Goal: Task Accomplishment & Management: Complete application form

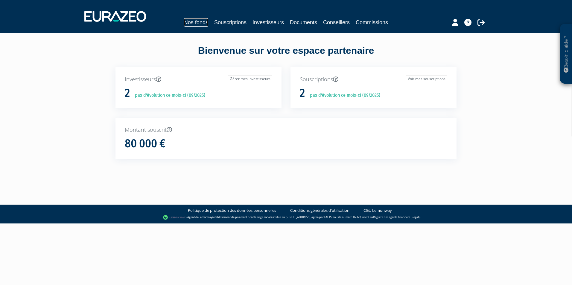
click at [202, 21] on link "Nos fonds" at bounding box center [196, 22] width 24 height 8
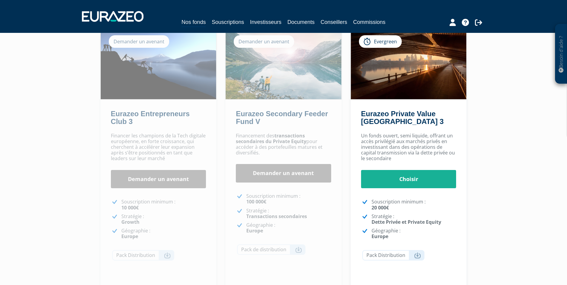
scroll to position [60, 0]
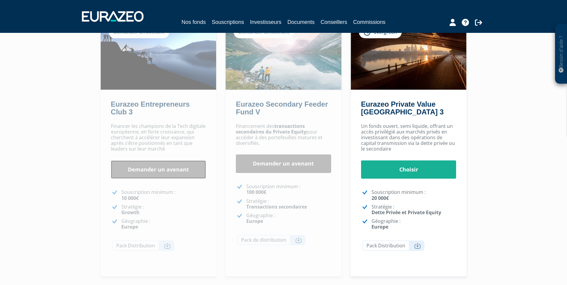
click at [177, 169] on link "Demander un avenant" at bounding box center [158, 170] width 95 height 19
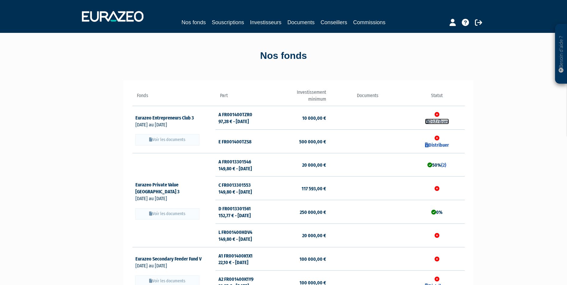
click at [437, 121] on link "Distribuer" at bounding box center [437, 122] width 24 height 6
checkbox input "true"
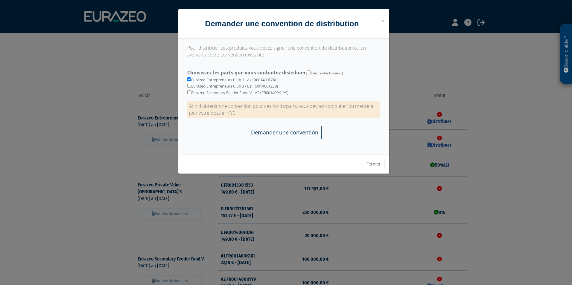
click at [301, 133] on input "Demander une convention" at bounding box center [285, 132] width 74 height 13
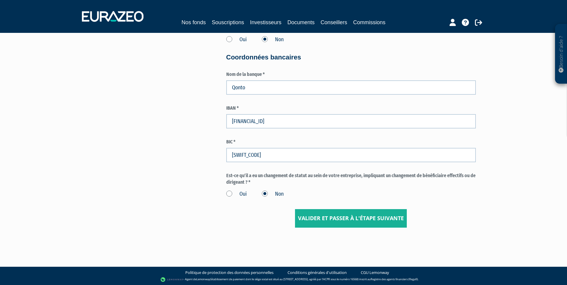
scroll to position [895, 0]
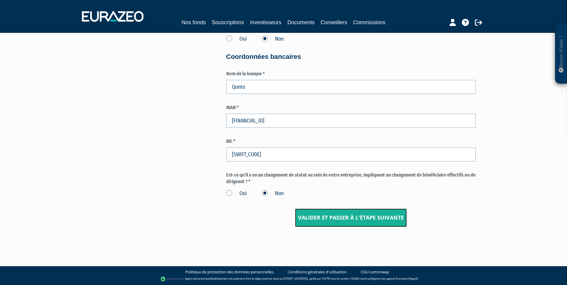
click at [368, 217] on input "Valider et passer à l'étape suivante" at bounding box center [351, 218] width 112 height 19
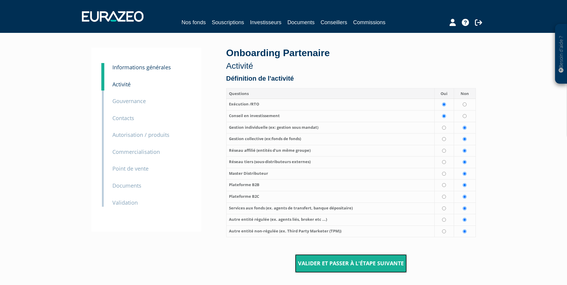
click at [391, 262] on input "Valider et passer à l'étape suivante" at bounding box center [351, 264] width 112 height 19
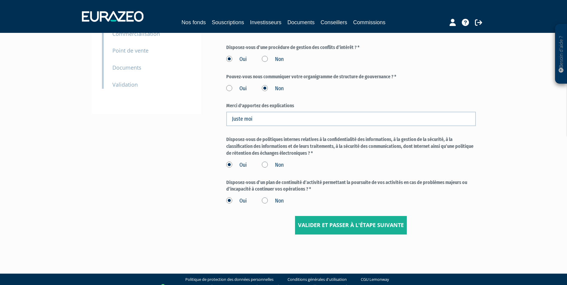
scroll to position [120, 0]
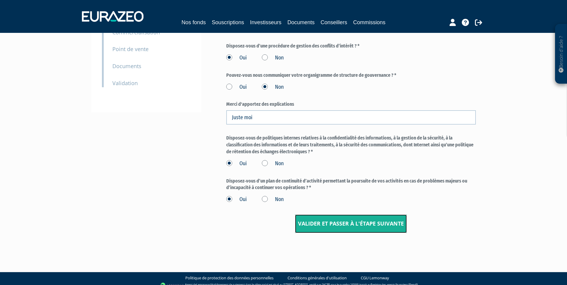
click at [350, 224] on input "Valider et passer à l'étape suivante" at bounding box center [351, 224] width 112 height 19
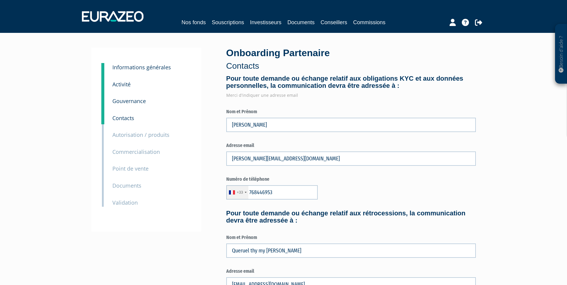
type input "7 68 44 69 53"
type input "6 52 52 44 29"
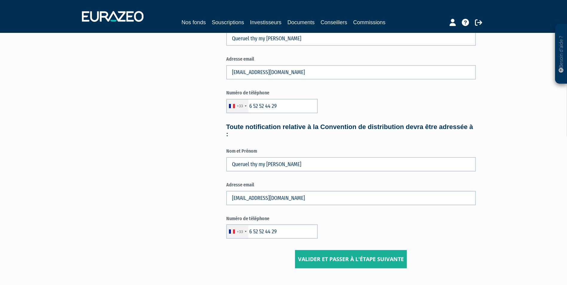
scroll to position [239, 0]
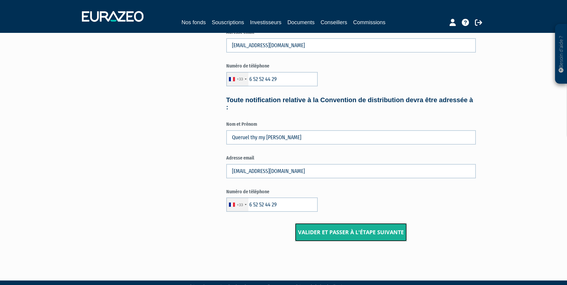
click at [348, 232] on input "Valider et passer à l'étape suivante" at bounding box center [351, 232] width 112 height 19
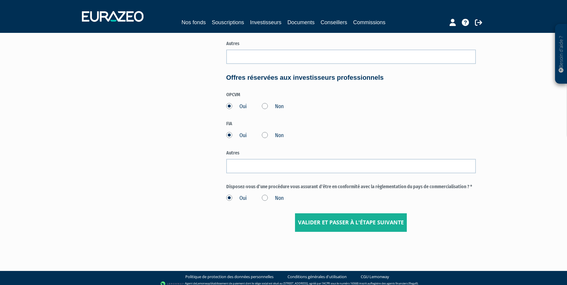
scroll to position [257, 0]
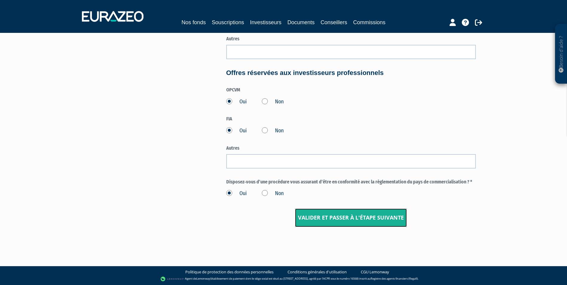
click at [347, 217] on input "Valider et passer à l'étape suivante" at bounding box center [351, 218] width 112 height 19
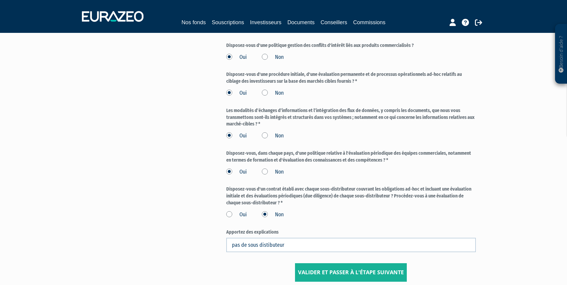
scroll to position [265, 0]
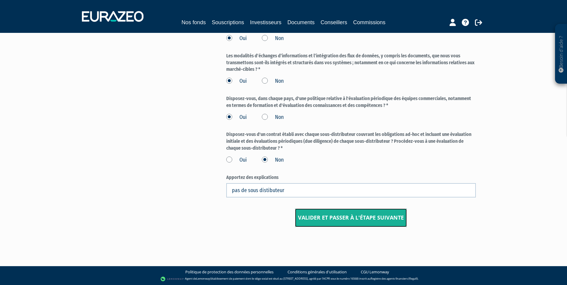
click at [362, 218] on input "Valider et passer à l'étape suivante" at bounding box center [351, 218] width 112 height 19
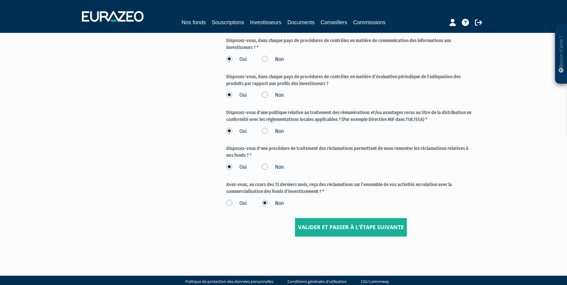
scroll to position [209, 0]
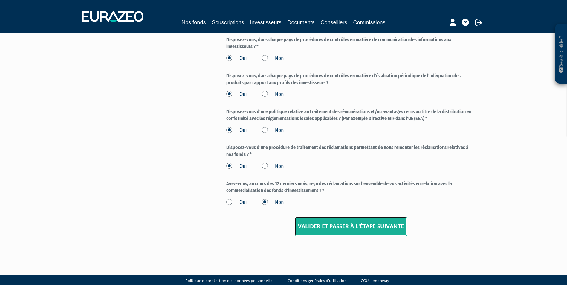
click at [362, 225] on input "Valider et passer à l'étape suivante" at bounding box center [351, 226] width 112 height 19
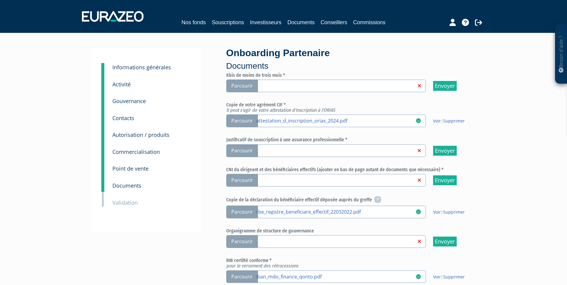
click at [244, 85] on span "Parcourir" at bounding box center [242, 86] width 32 height 13
click at [0, 0] on input "Parcourir" at bounding box center [0, 0] width 0 height 0
click at [306, 151] on link at bounding box center [336, 150] width 160 height 6
click at [0, 0] on input "Parcourir" at bounding box center [0, 0] width 0 height 0
click at [301, 149] on link at bounding box center [336, 150] width 160 height 6
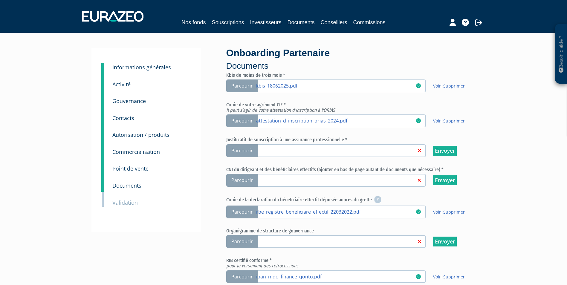
click at [0, 0] on input "Parcourir" at bounding box center [0, 0] width 0 height 0
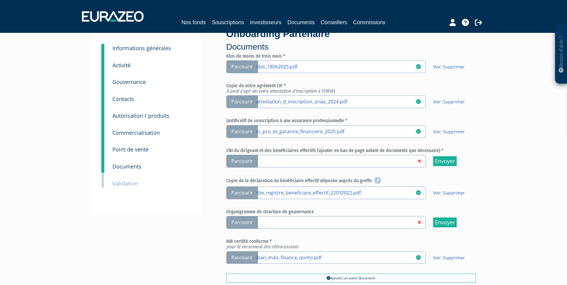
scroll to position [30, 0]
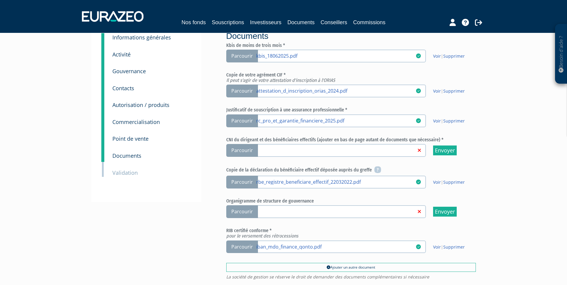
click at [272, 151] on link at bounding box center [336, 150] width 160 height 6
click at [0, 0] on input "Parcourir" at bounding box center [0, 0] width 0 height 0
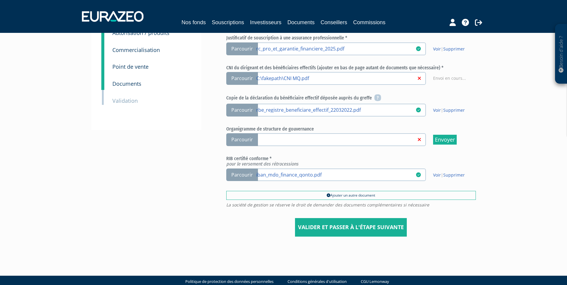
scroll to position [112, 0]
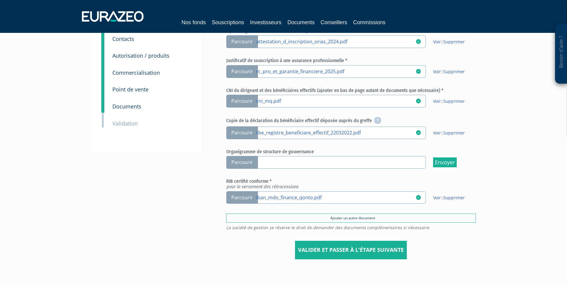
scroll to position [90, 0]
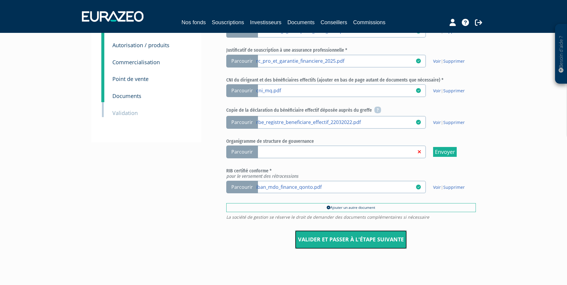
click at [371, 237] on input "Valider et passer à l'étape suivante" at bounding box center [351, 240] width 112 height 19
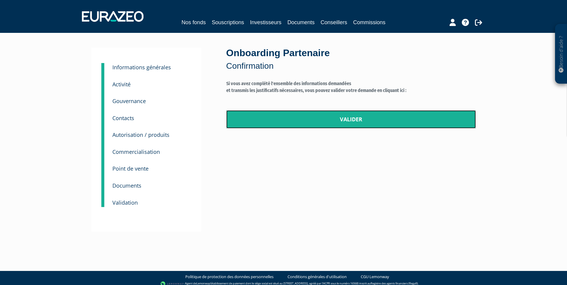
drag, startPoint x: 351, startPoint y: 117, endPoint x: 313, endPoint y: 26, distance: 98.6
click at [351, 117] on link "Valider" at bounding box center [351, 119] width 250 height 19
click at [355, 121] on link "Valider" at bounding box center [351, 119] width 250 height 19
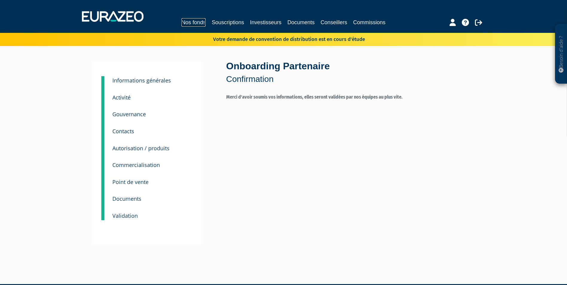
click at [200, 22] on link "Nos fonds" at bounding box center [194, 22] width 24 height 8
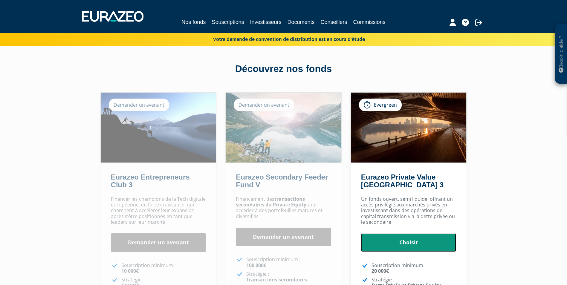
click at [405, 240] on link "Choisir" at bounding box center [408, 243] width 95 height 19
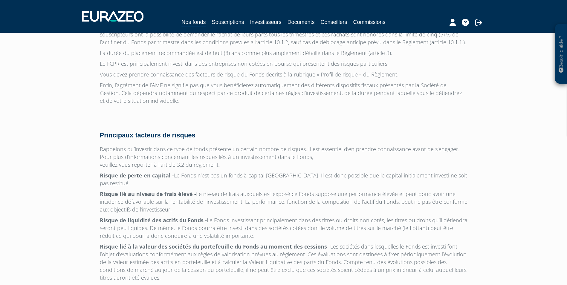
scroll to position [1888, 0]
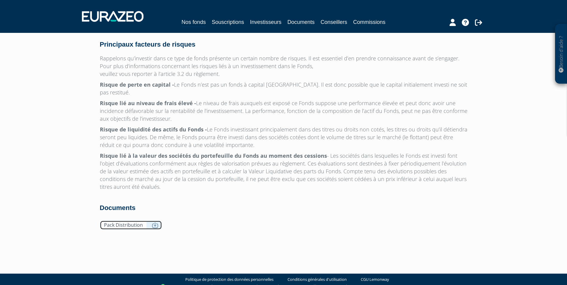
click at [153, 223] on icon at bounding box center [155, 226] width 7 height 6
